Goal: Information Seeking & Learning: Find specific fact

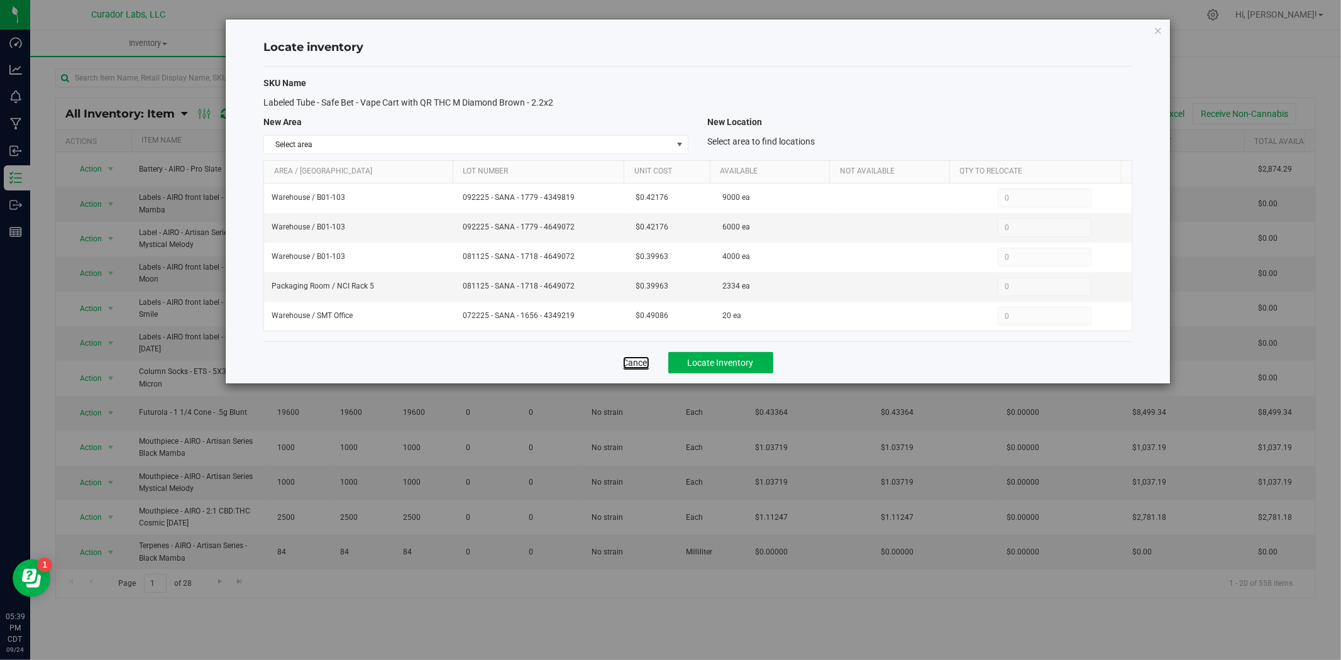
drag, startPoint x: 638, startPoint y: 367, endPoint x: 633, endPoint y: 360, distance: 8.5
click at [638, 367] on link "Cancel" at bounding box center [636, 363] width 26 height 13
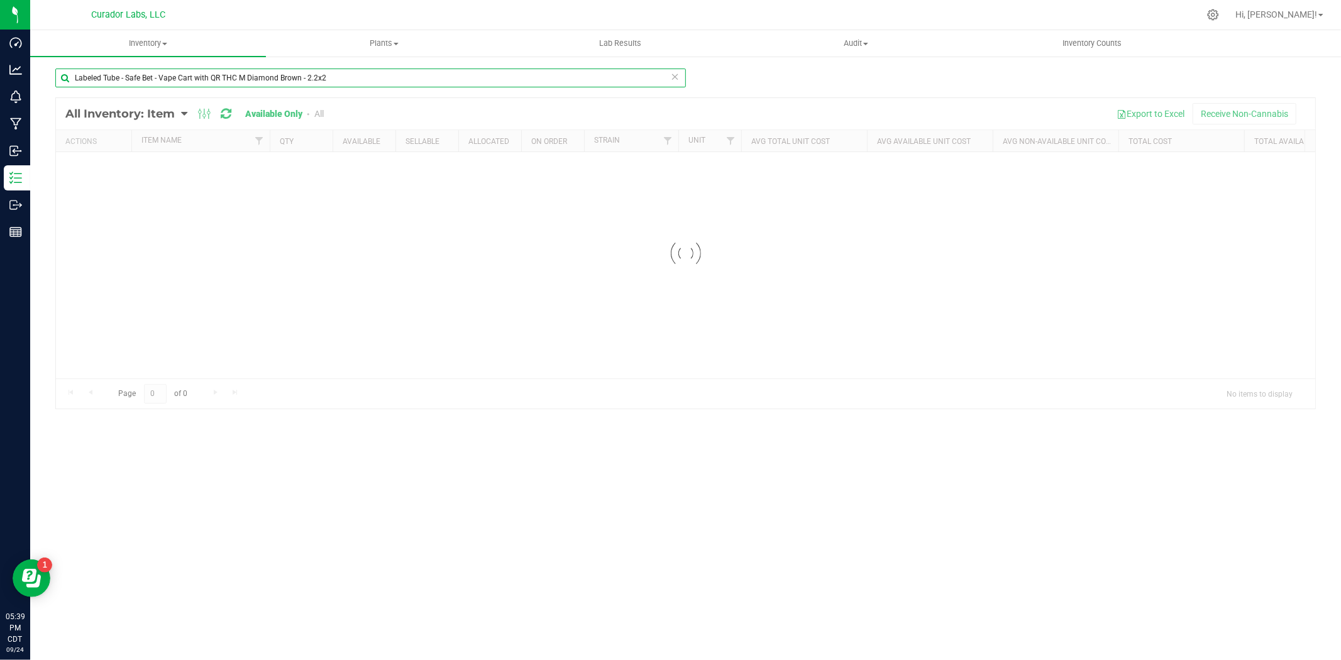
click at [319, 79] on input "Labeled Tube - Safe Bet - Vape Cart with QR THC M Diamond Brown - 2.2x2" at bounding box center [370, 78] width 631 height 19
drag, startPoint x: 338, startPoint y: 82, endPoint x: -348, endPoint y: 23, distance: 688.5
click at [0, 23] on html "Dashboard Analytics Monitoring Manufacturing Inbound Inventory Outbound Reports…" at bounding box center [670, 330] width 1341 height 660
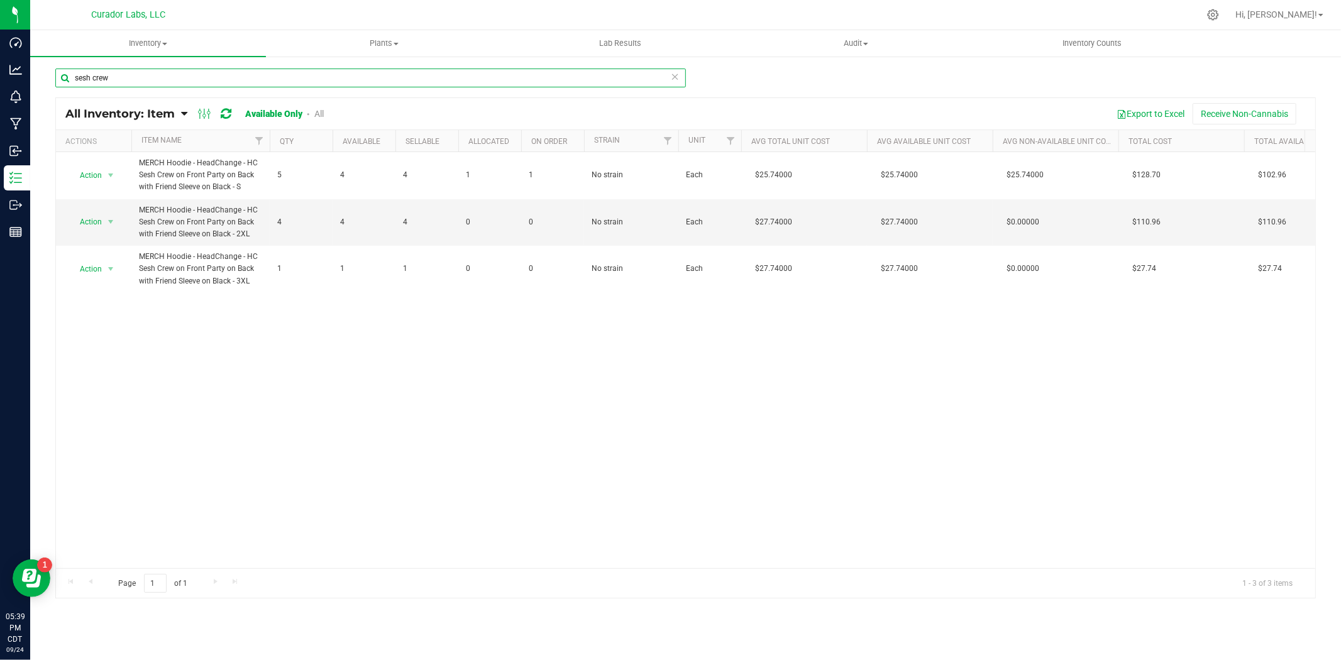
drag, startPoint x: 140, startPoint y: 76, endPoint x: -40, endPoint y: 76, distance: 179.8
click at [0, 76] on html "Dashboard Analytics Monitoring Manufacturing Inbound Inventory Outbound Reports…" at bounding box center [670, 330] width 1341 height 660
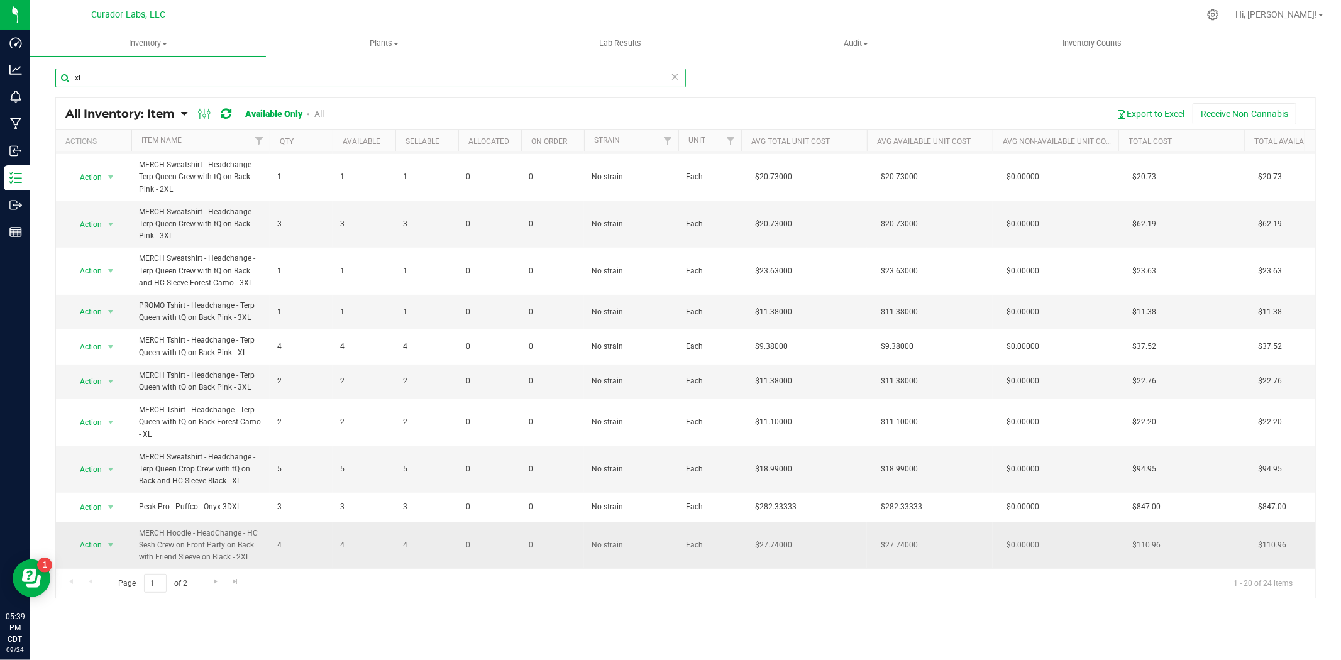
scroll to position [325, 0]
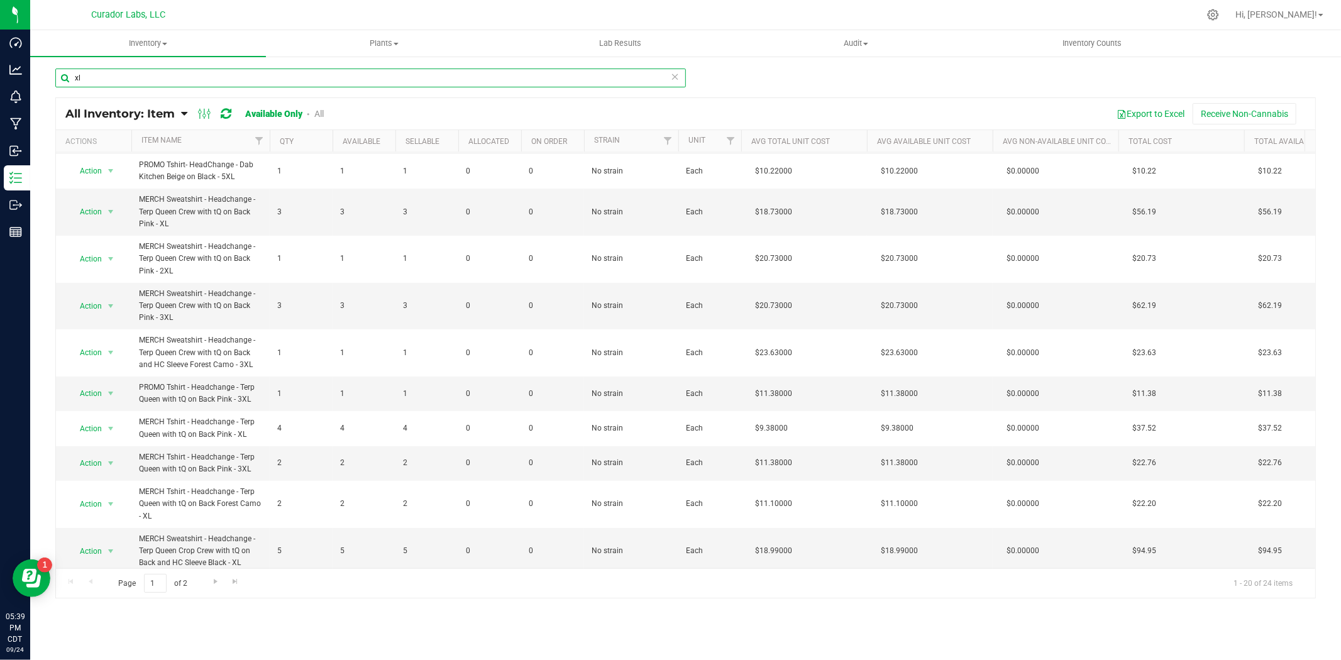
click at [73, 79] on input "xl" at bounding box center [370, 78] width 631 height 19
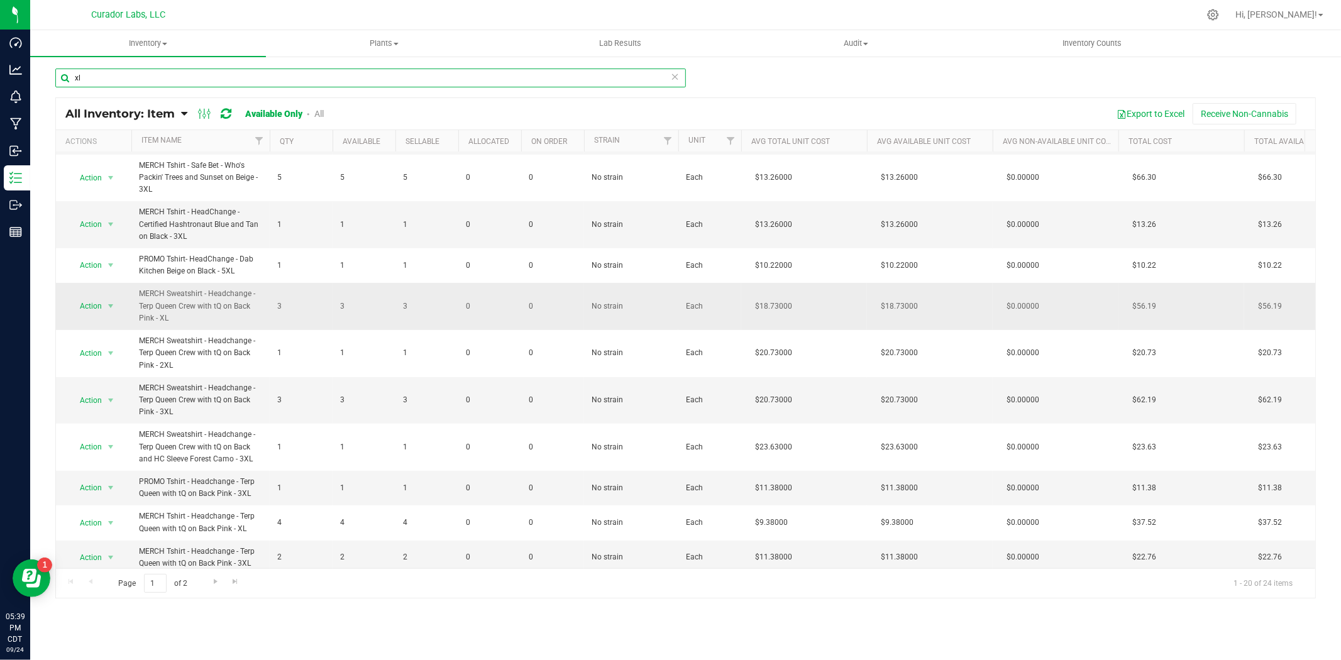
scroll to position [231, 0]
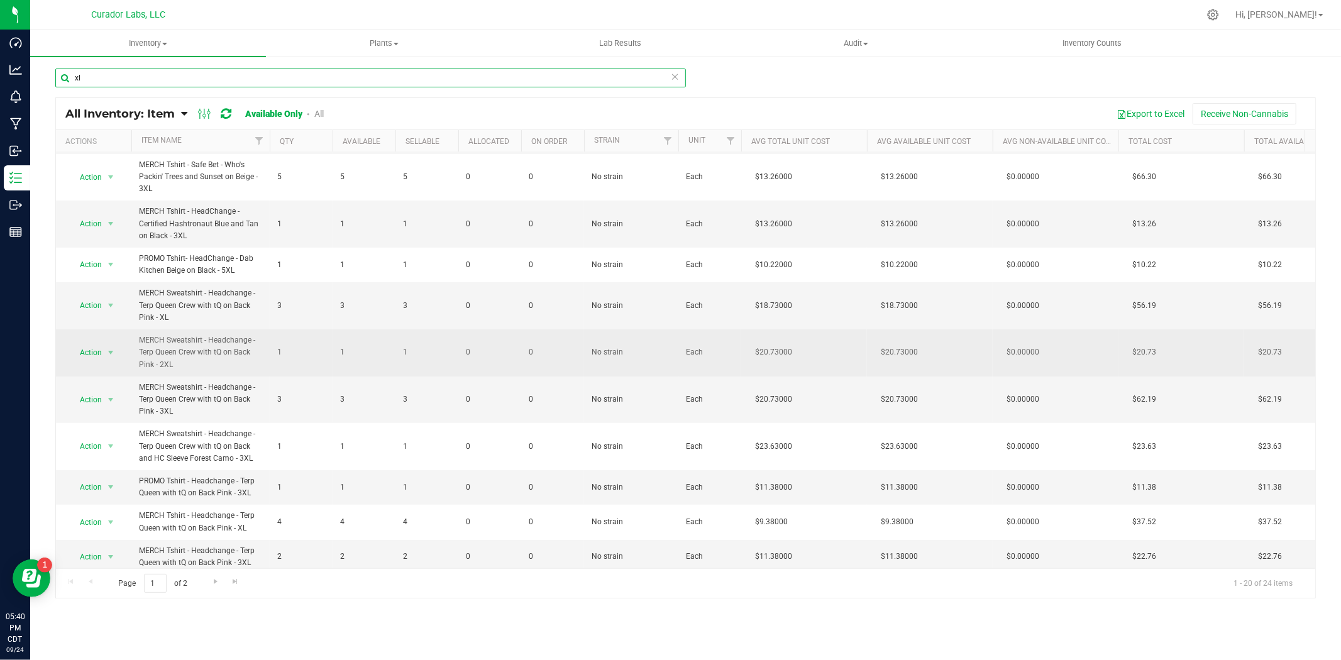
type input "xl"
